Goal: Check status: Check status

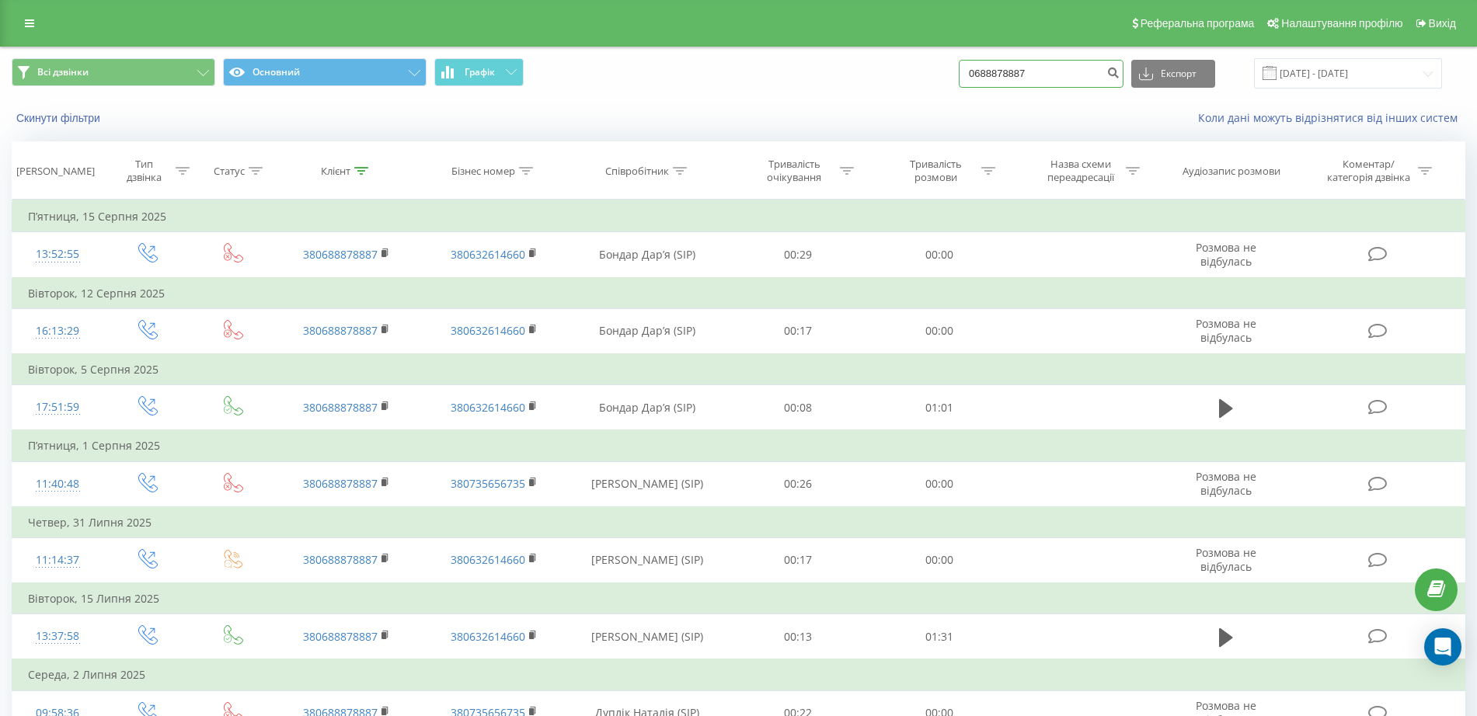
drag, startPoint x: 1026, startPoint y: 71, endPoint x: 890, endPoint y: 75, distance: 136.8
click at [890, 75] on div "Всі дзвінки Основний Графік 0688878887 Експорт .csv .xls .xlsx [DATE] - [DATE]" at bounding box center [739, 73] width 1454 height 30
paste input "965505429"
type input "0965505429"
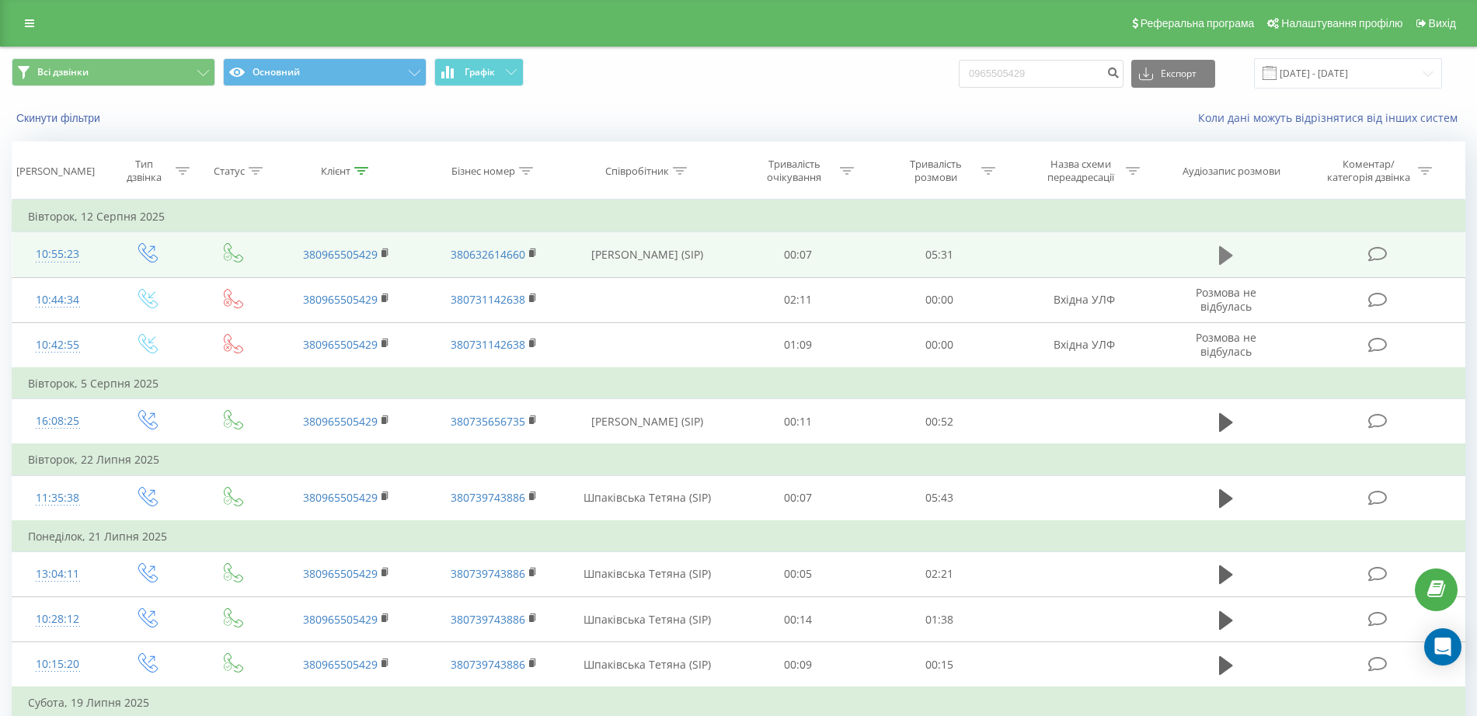
click at [1222, 258] on icon at bounding box center [1226, 255] width 14 height 19
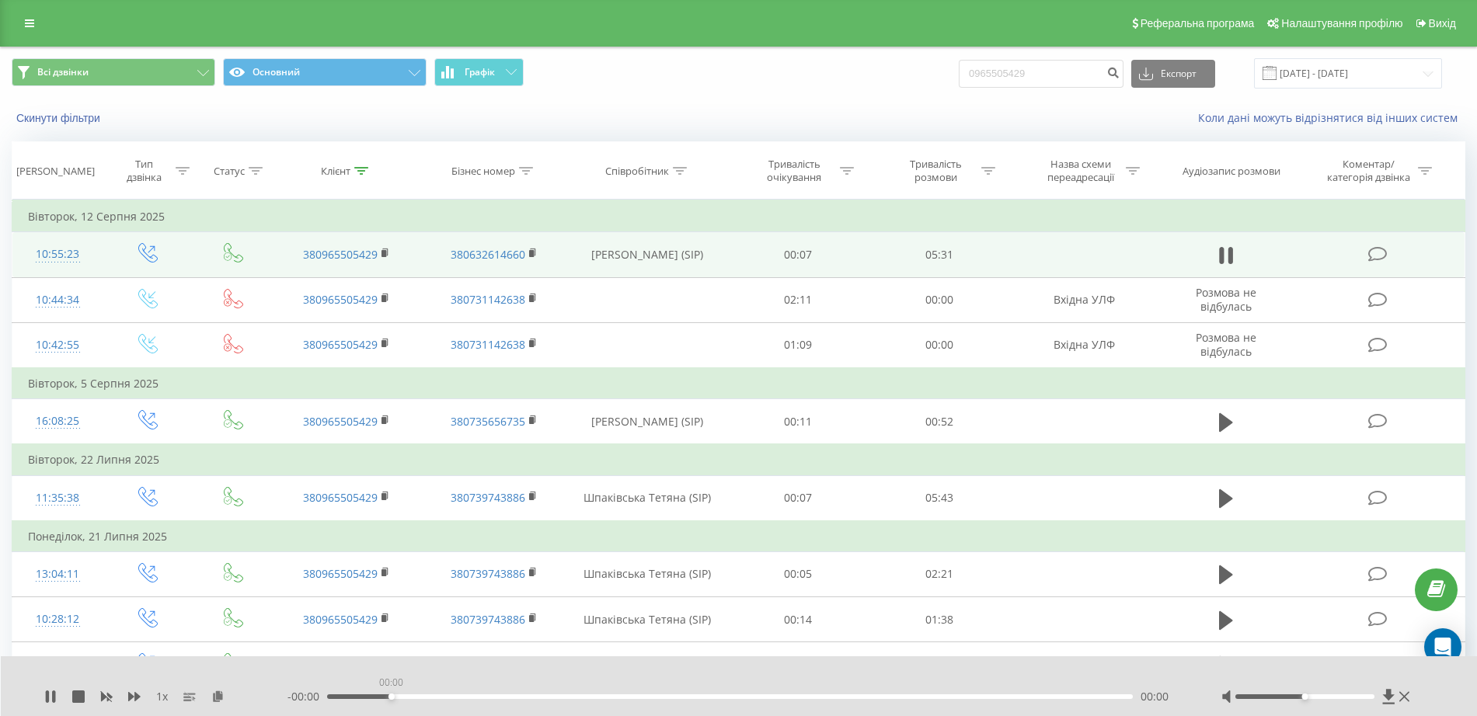
click at [388, 696] on div "00:00" at bounding box center [730, 697] width 806 height 5
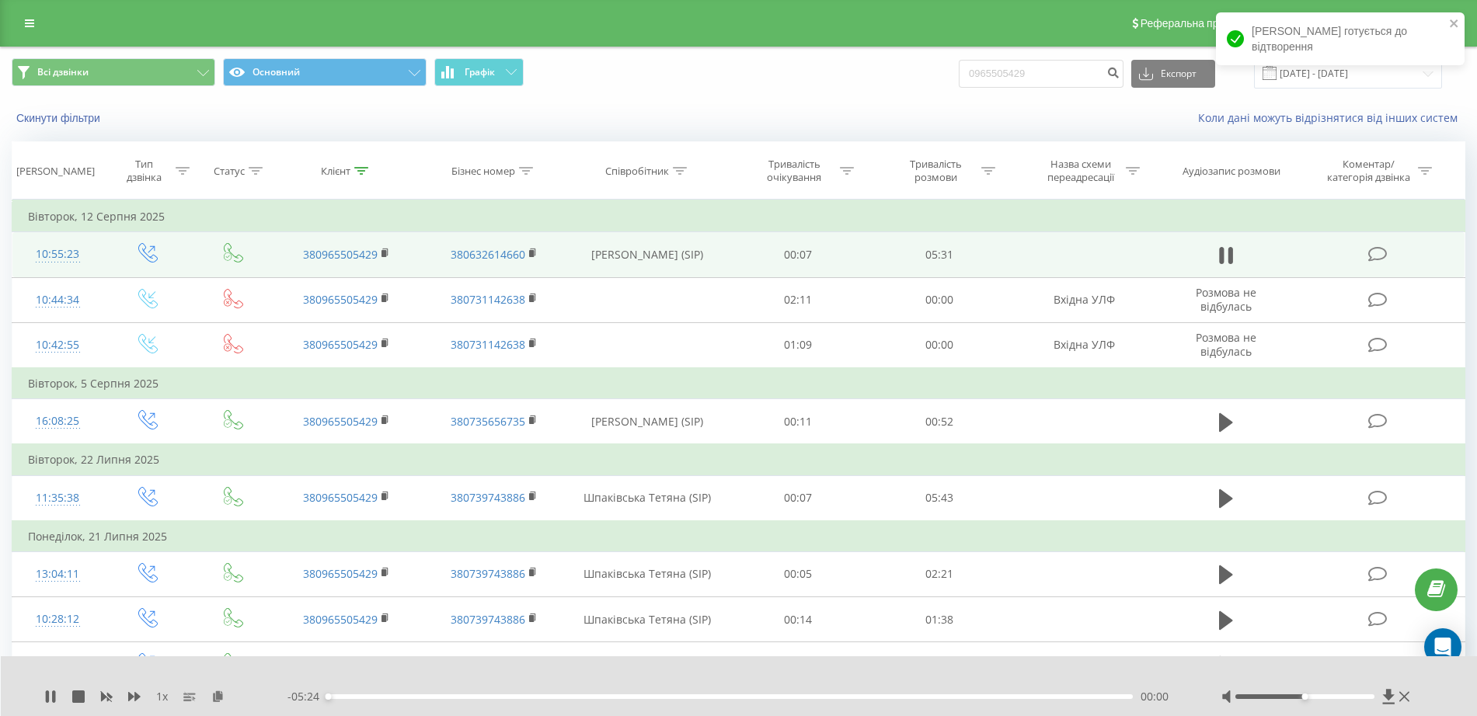
click at [572, 695] on div "00:00" at bounding box center [730, 697] width 806 height 5
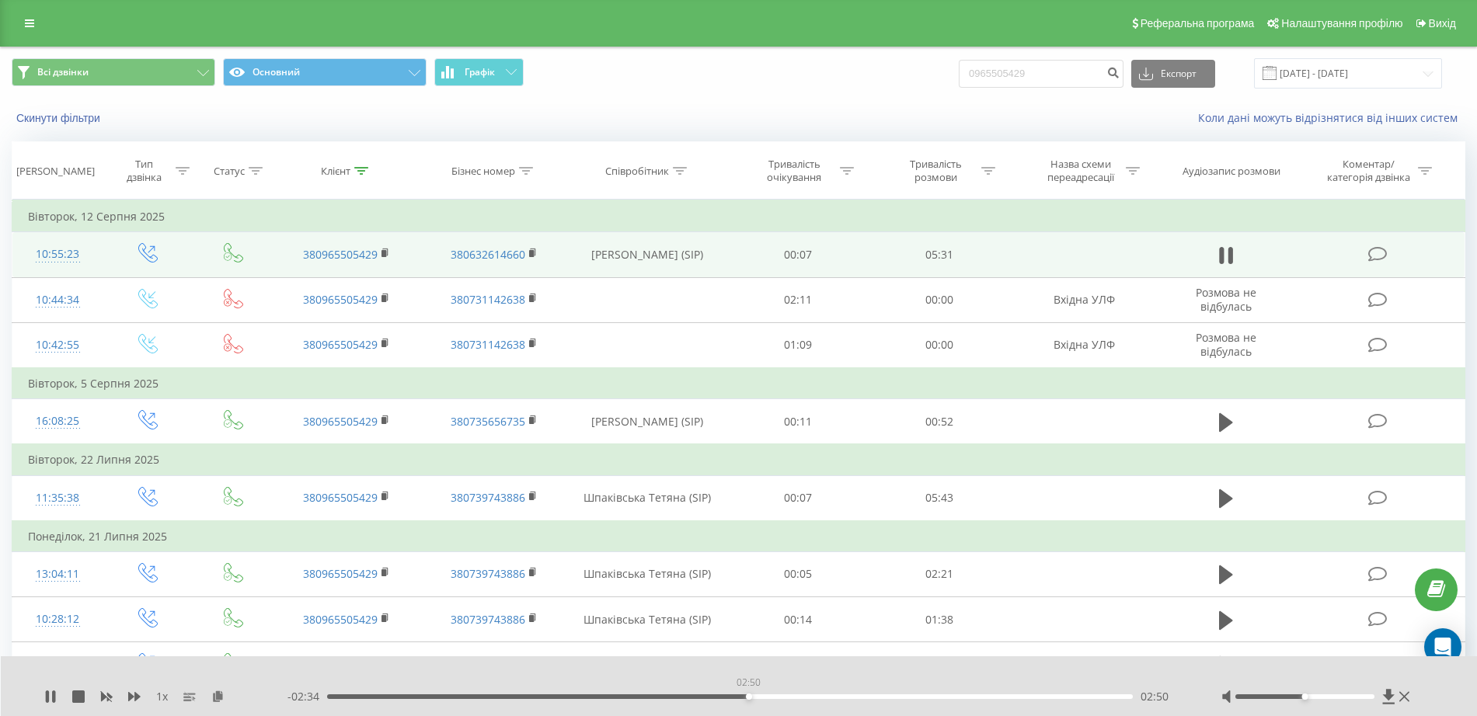
click at [748, 697] on div "02:50" at bounding box center [730, 697] width 806 height 5
click at [799, 697] on div "02:52" at bounding box center [730, 697] width 806 height 5
click at [927, 697] on div "03:13" at bounding box center [730, 697] width 806 height 5
click at [1006, 697] on div "04:34" at bounding box center [730, 697] width 806 height 5
drag, startPoint x: 380, startPoint y: 696, endPoint x: 392, endPoint y: 695, distance: 12.5
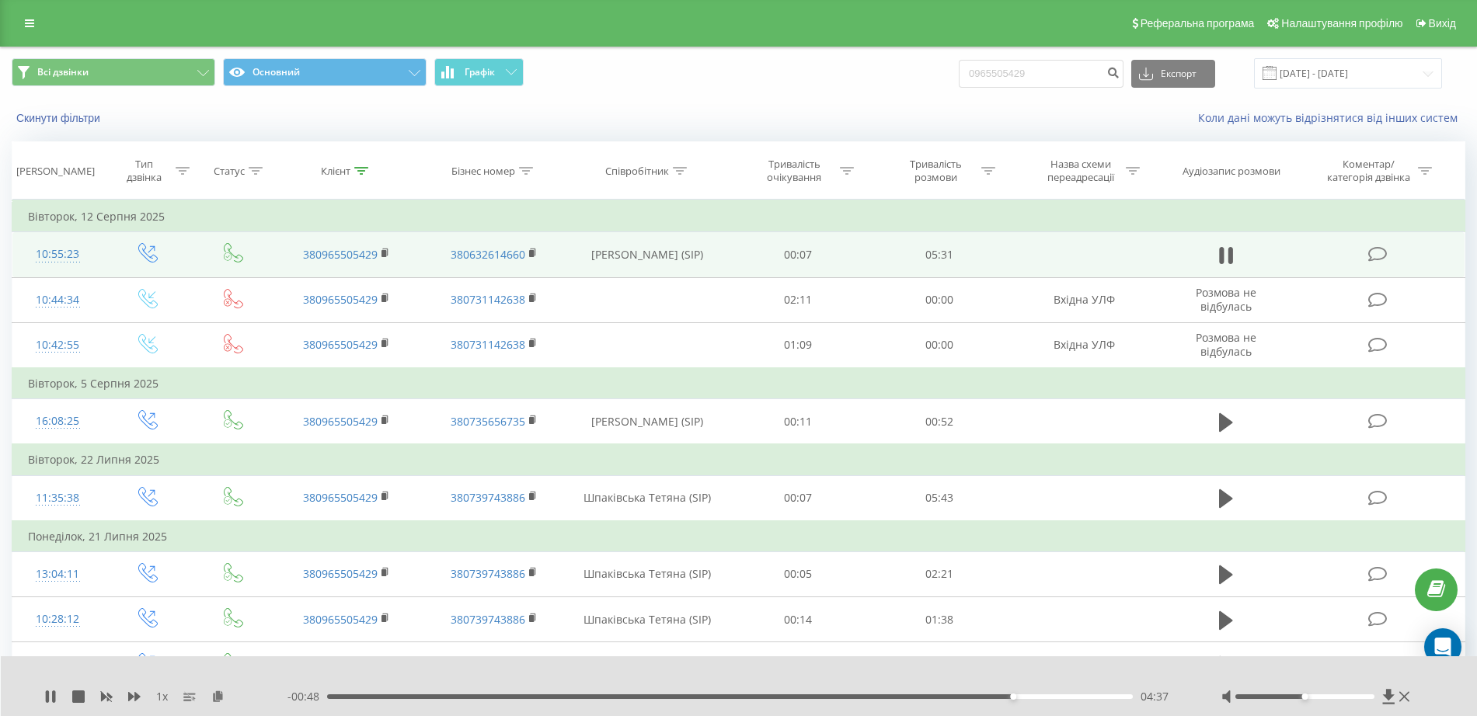
click at [381, 696] on div "04:37" at bounding box center [730, 697] width 806 height 5
click at [429, 695] on div "00:22" at bounding box center [730, 697] width 806 height 5
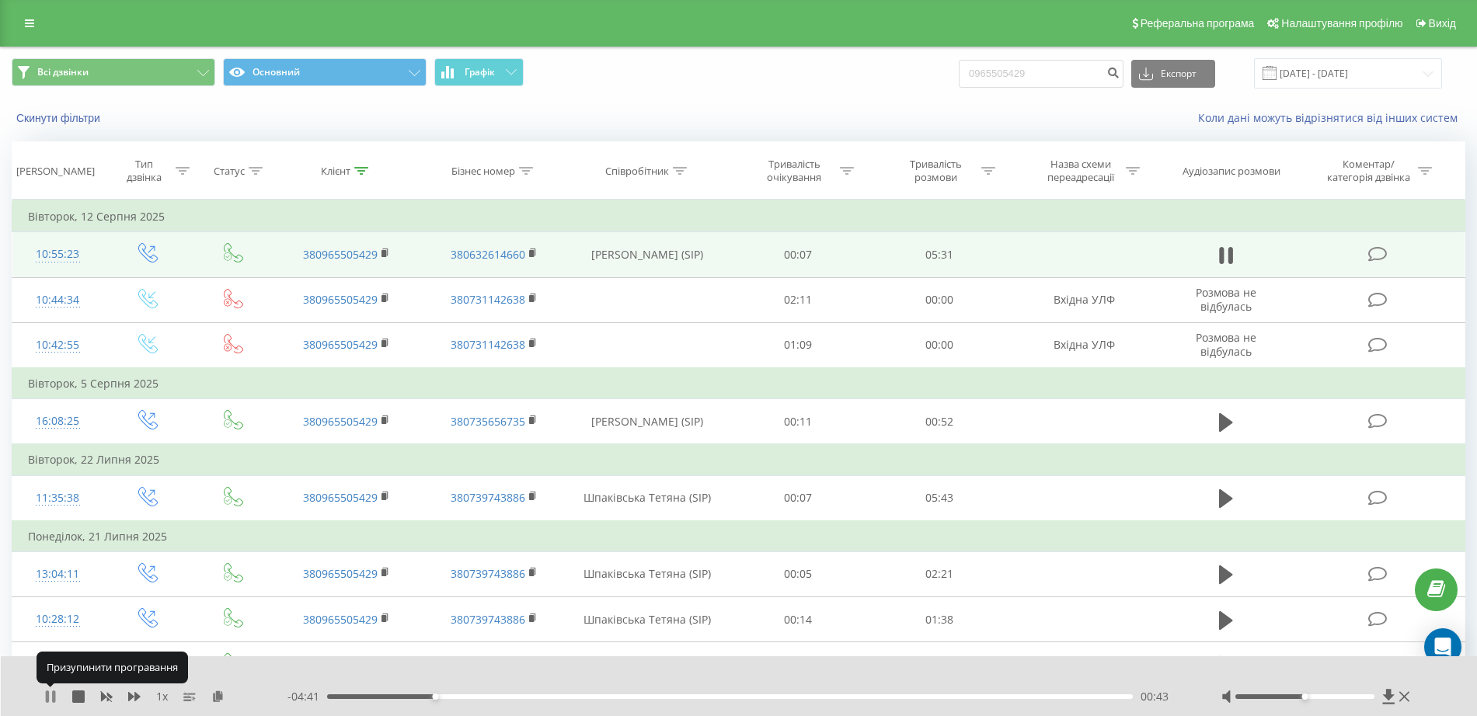
click at [53, 695] on icon at bounding box center [53, 697] width 3 height 12
click at [384, 254] on rect at bounding box center [383, 253] width 5 height 7
